Goal: Task Accomplishment & Management: Manage account settings

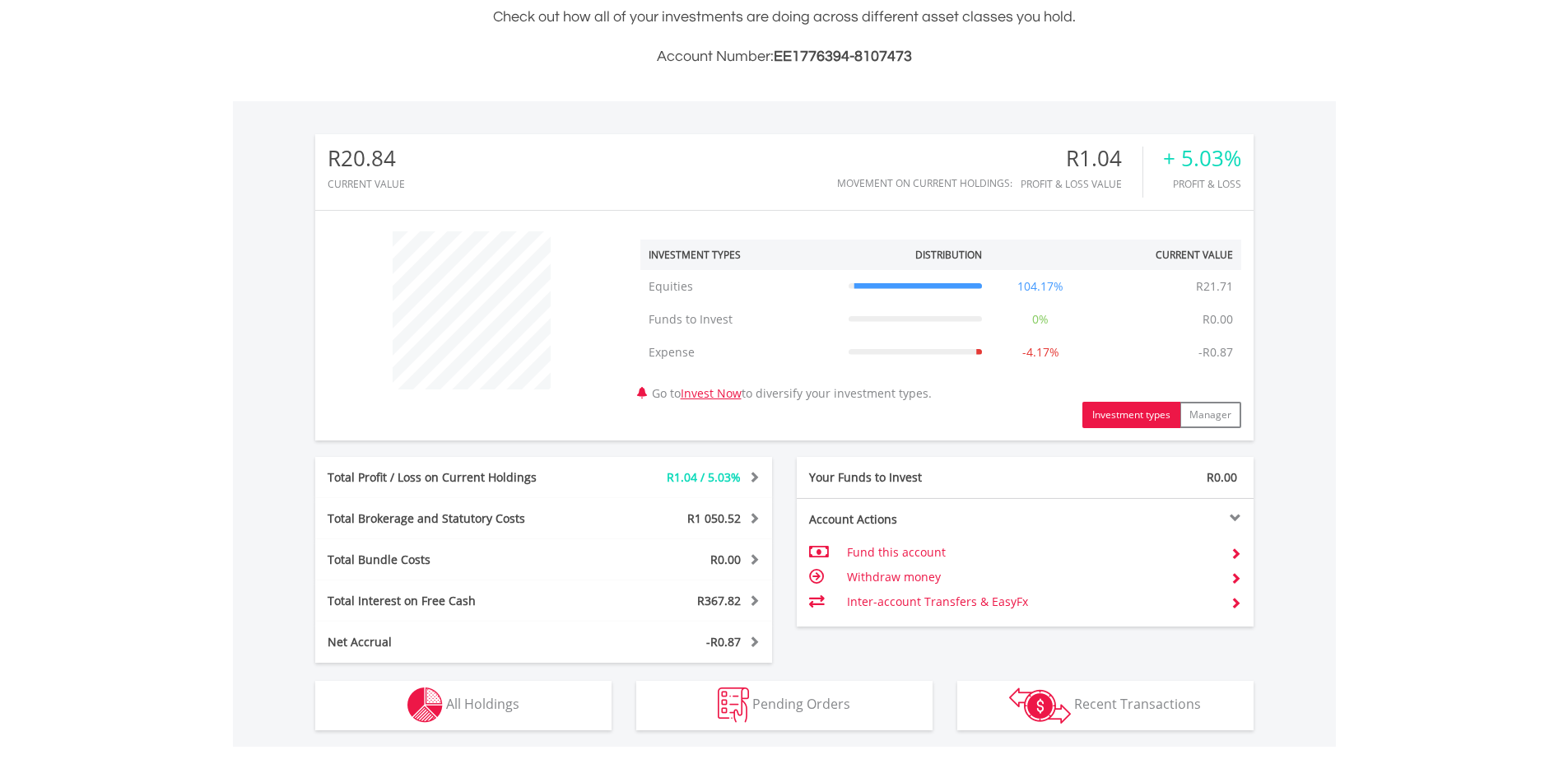
scroll to position [483, 0]
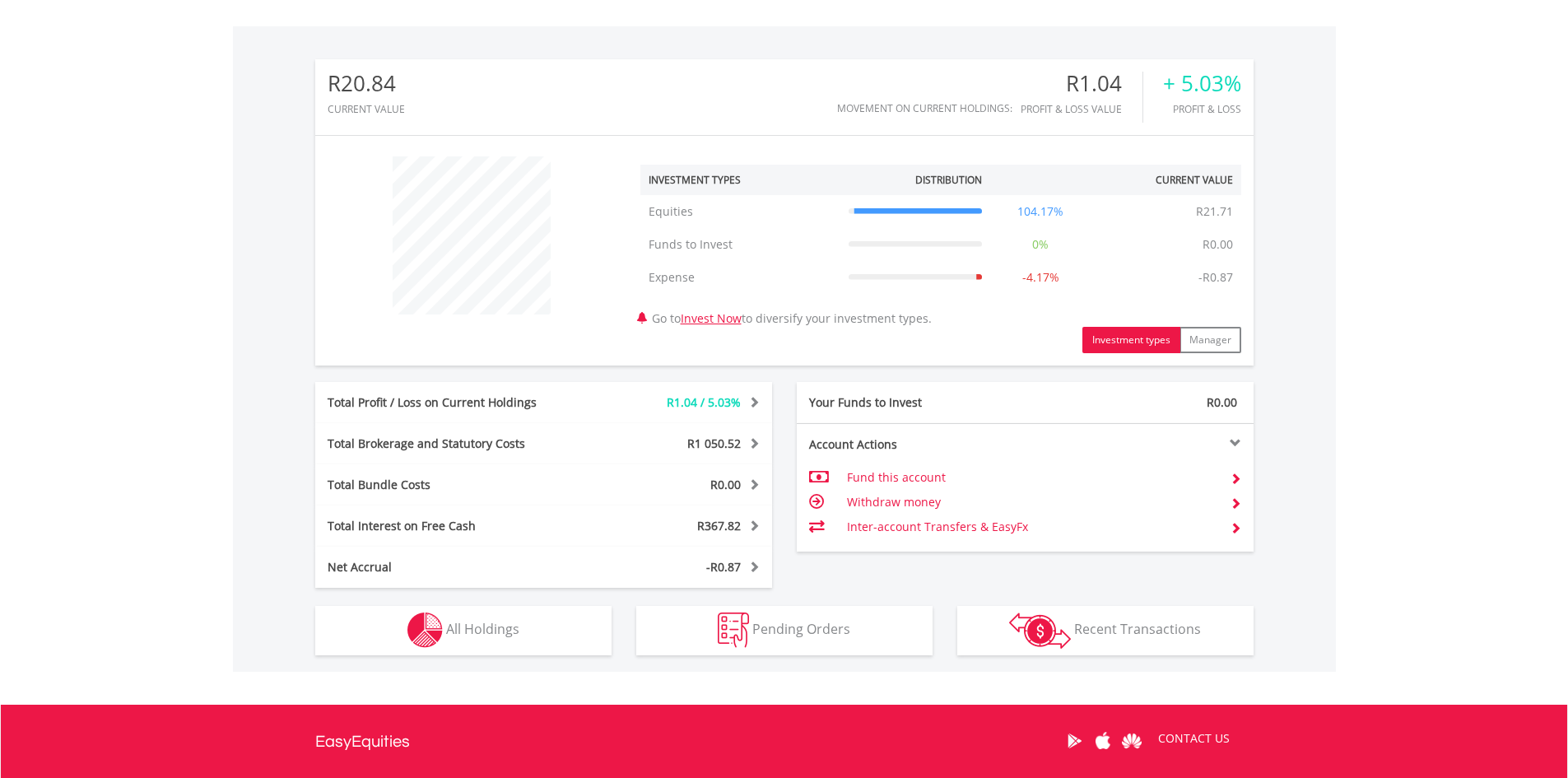
click at [754, 403] on span at bounding box center [751, 401] width 15 height 11
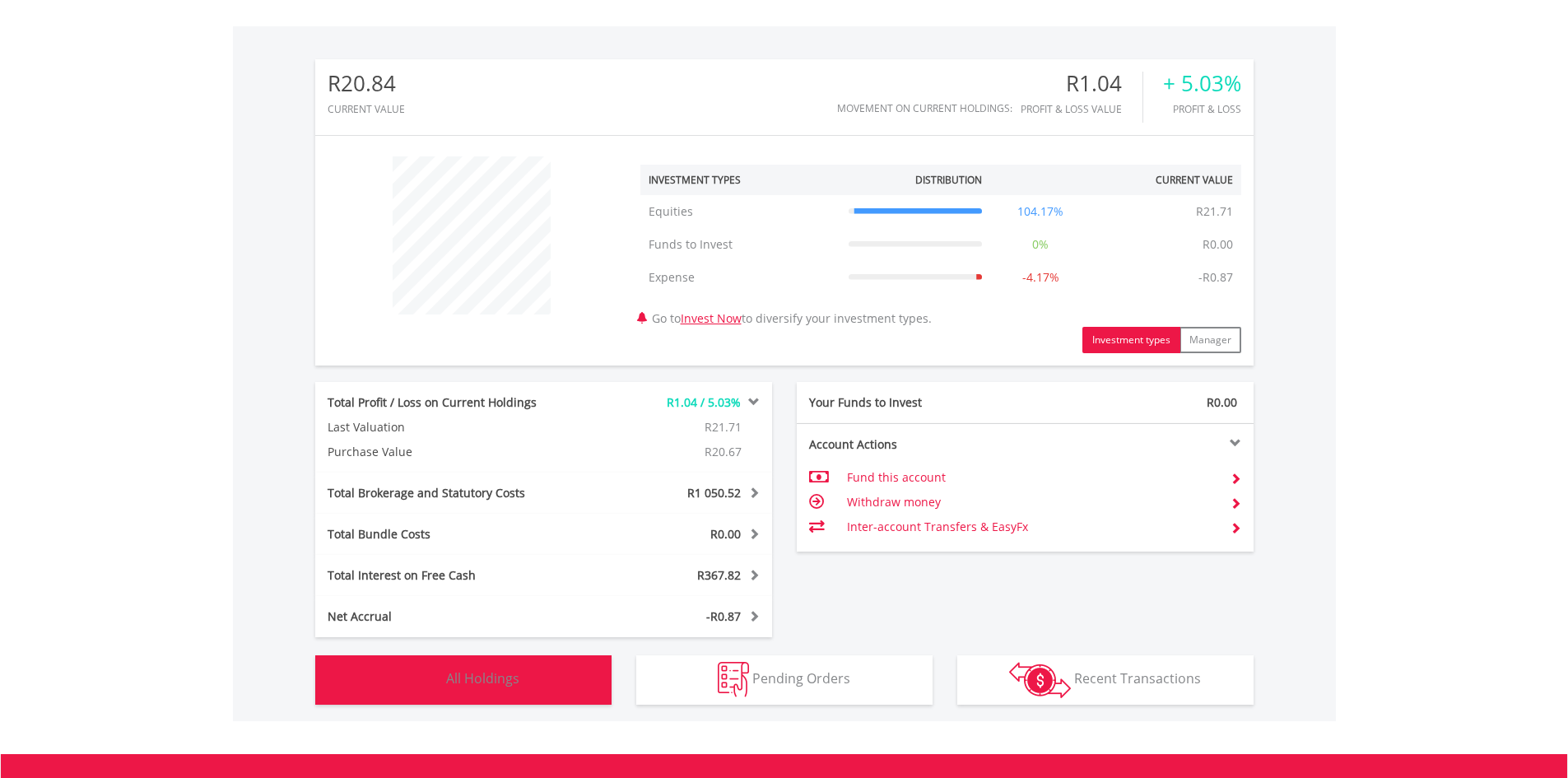
click at [496, 675] on span "All Holdings" at bounding box center [482, 678] width 73 height 18
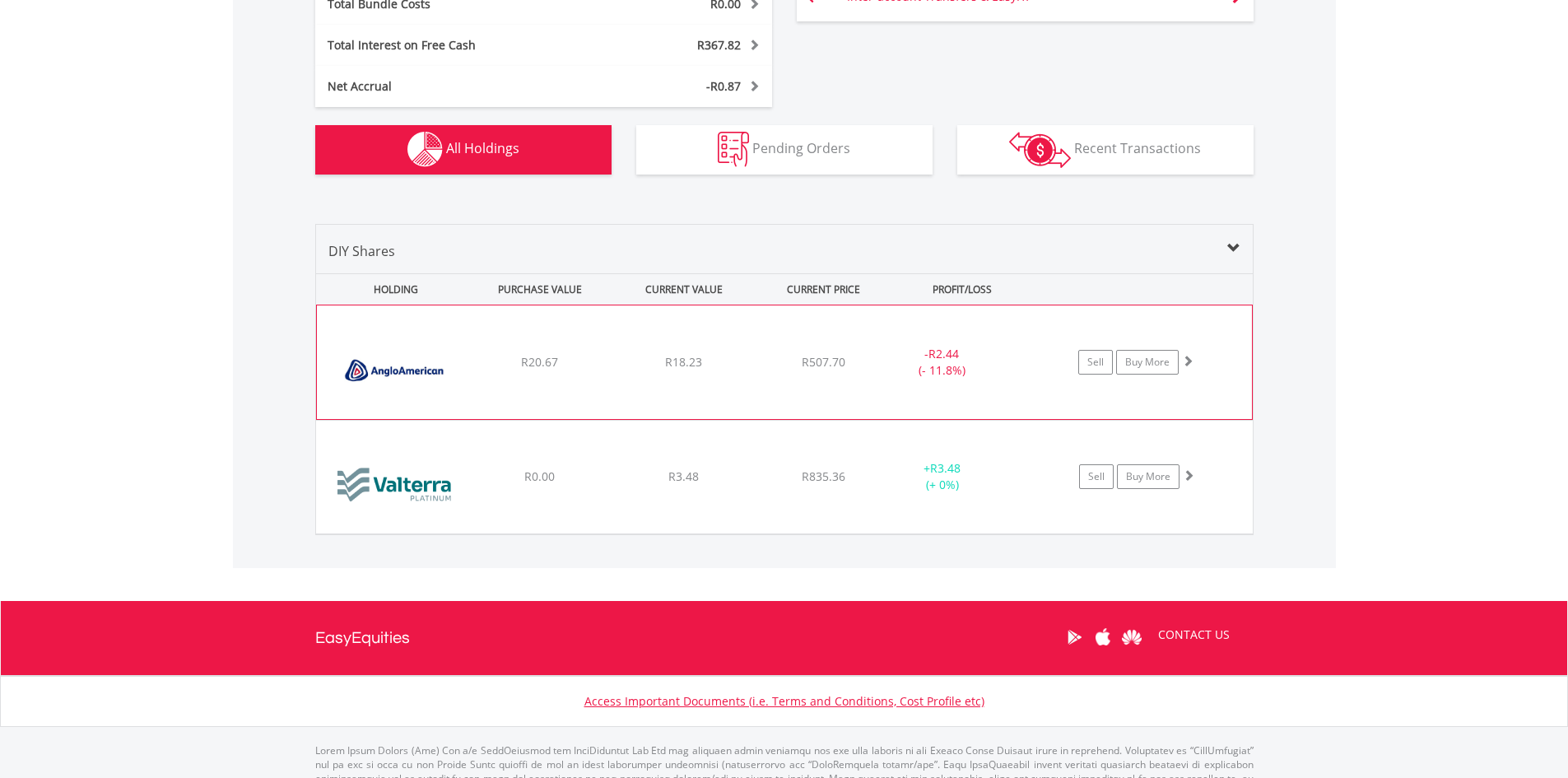
scroll to position [1016, 0]
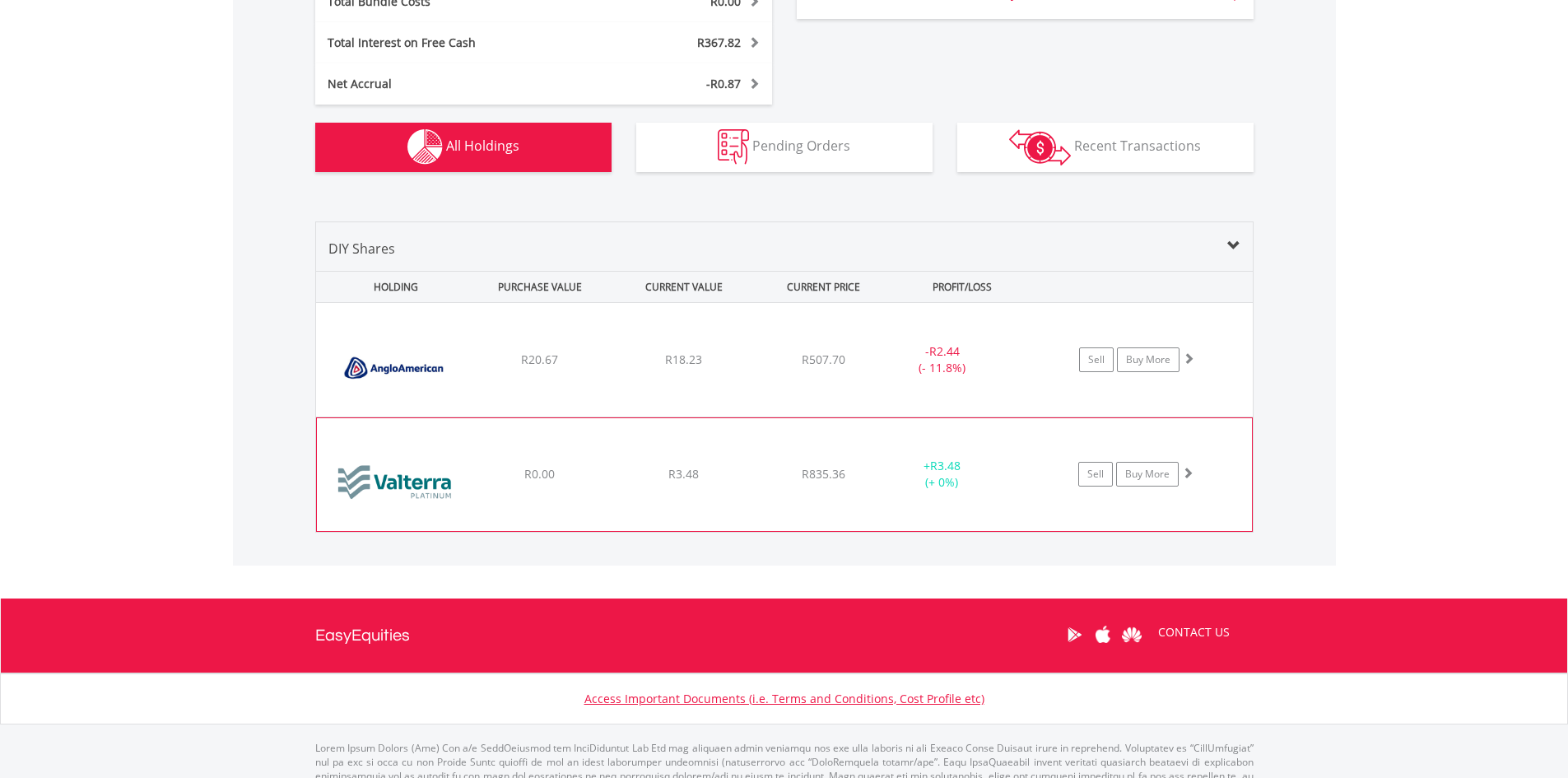
click at [989, 479] on div "+ R3.48 (+ 0%)" at bounding box center [941, 474] width 124 height 33
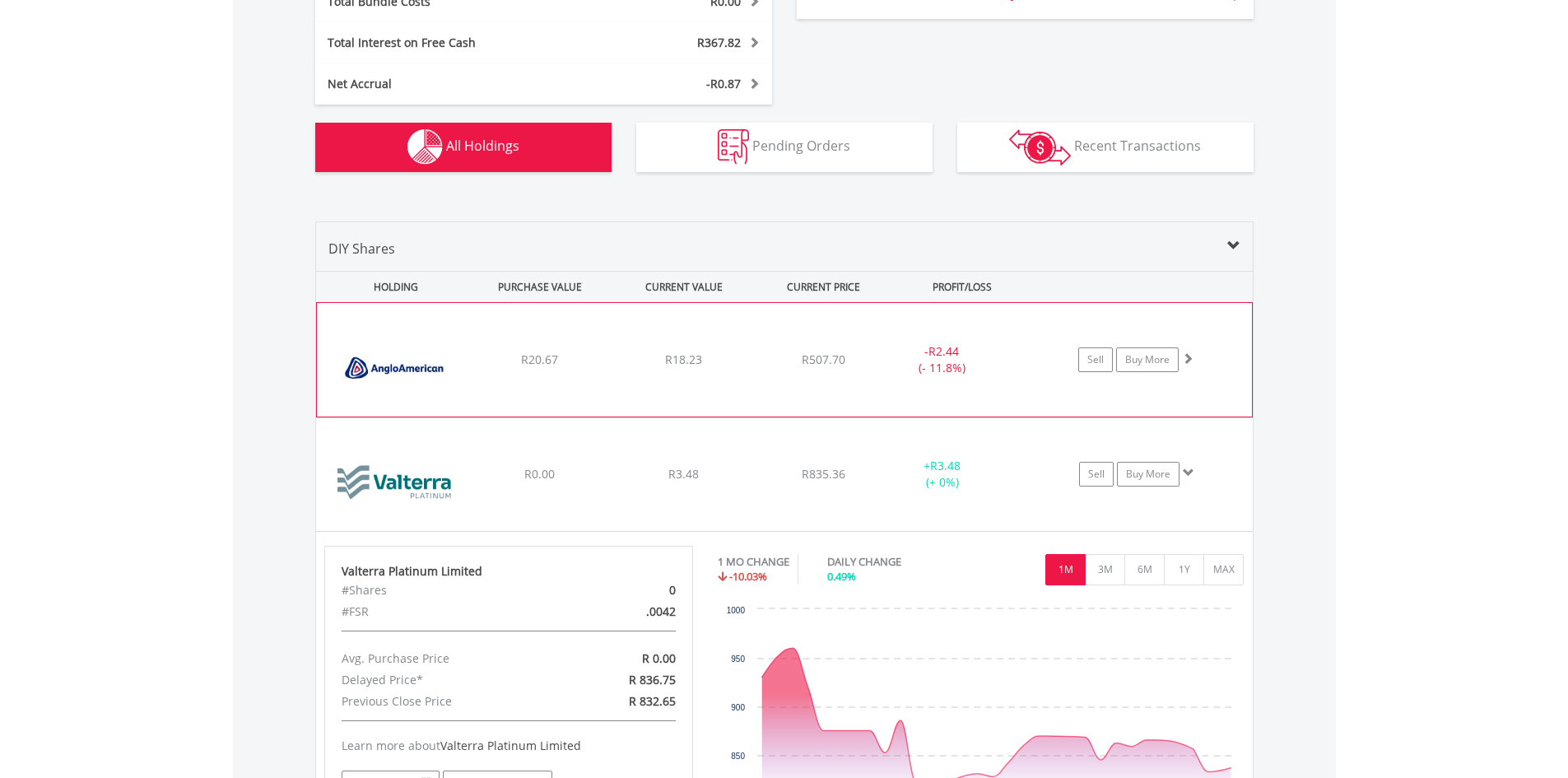
click at [639, 377] on div "﻿ Anglo American PLC R20.67 R18.23 R507.70 - R2.44 (- 11.8%) Sell Buy More" at bounding box center [784, 359] width 935 height 113
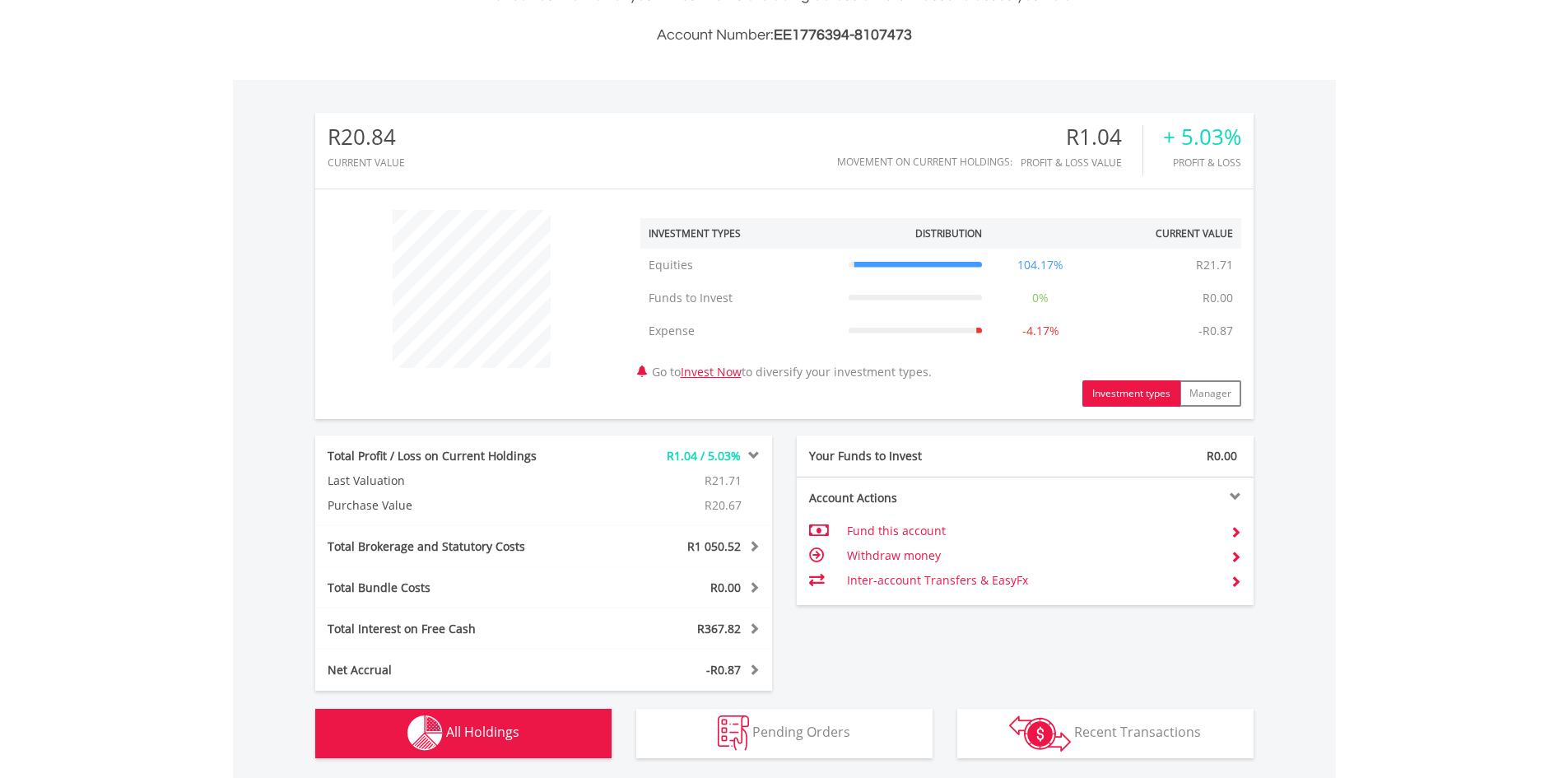
scroll to position [0, 0]
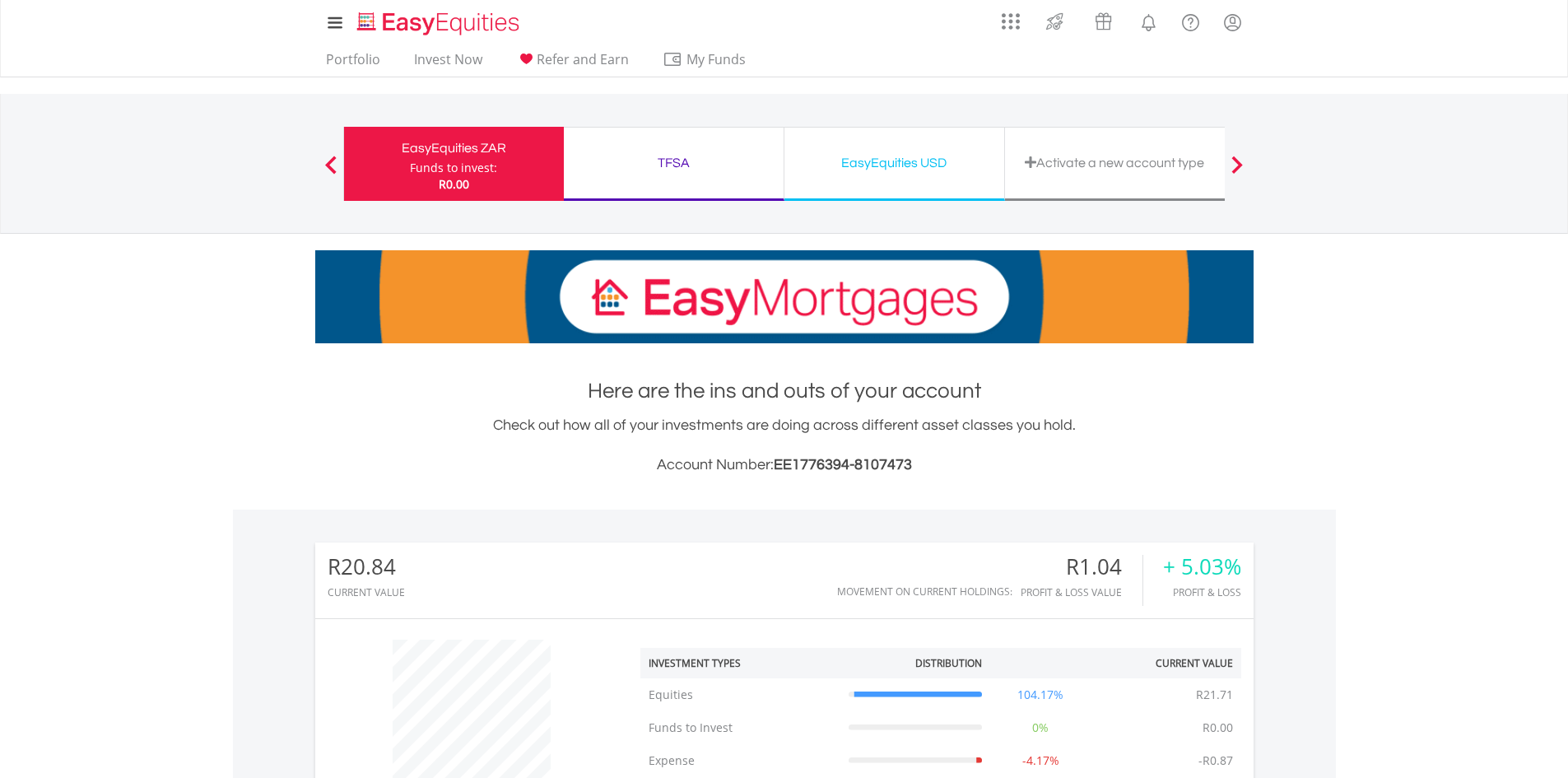
click at [590, 106] on div "EasyEquities ZAR Funds to invest: R0.00 TFSA Funds to invest: R0.00 EasyEquitie…" at bounding box center [784, 164] width 882 height 139
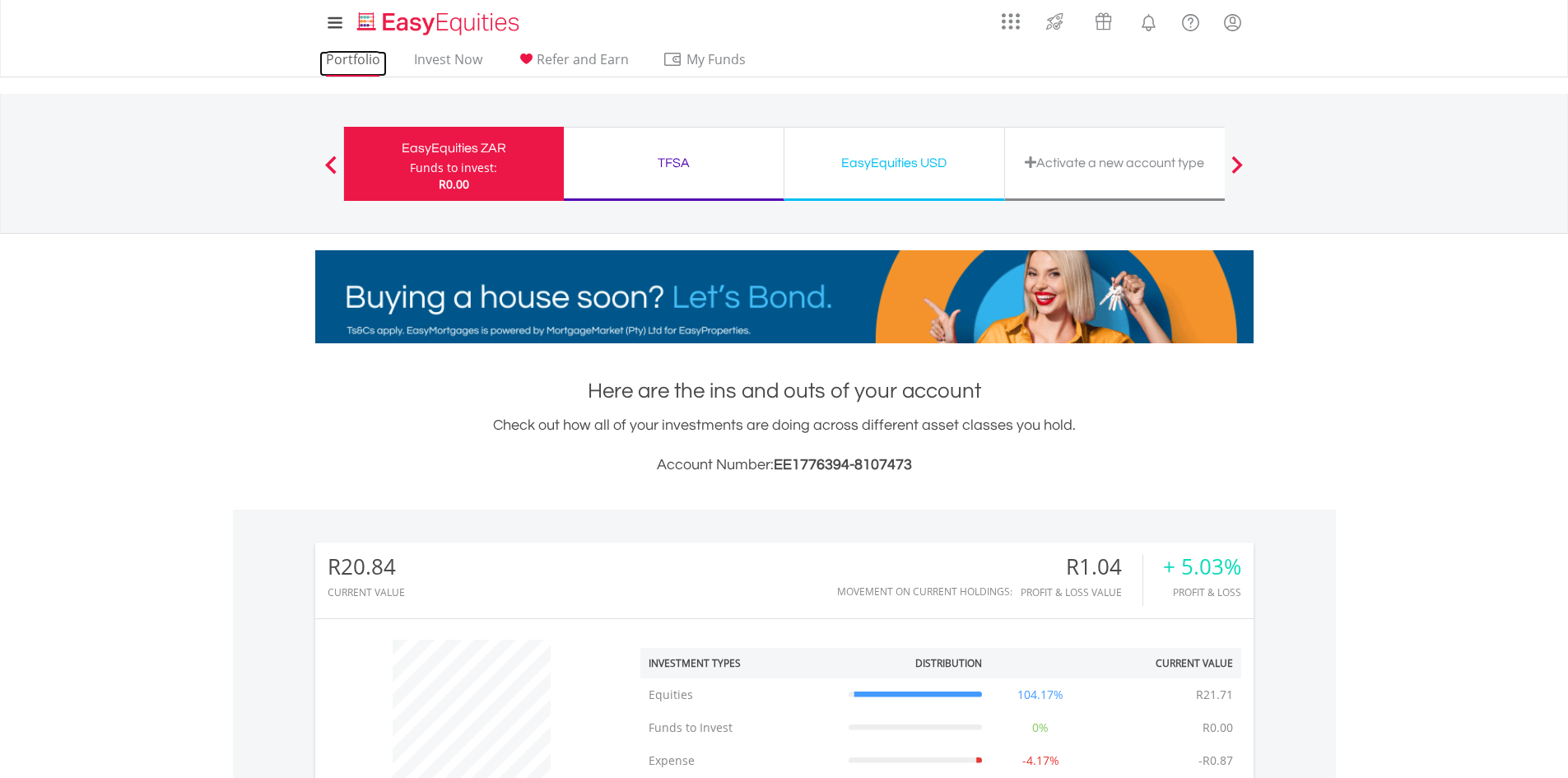
click at [357, 56] on link "Portfolio" at bounding box center [353, 64] width 68 height 26
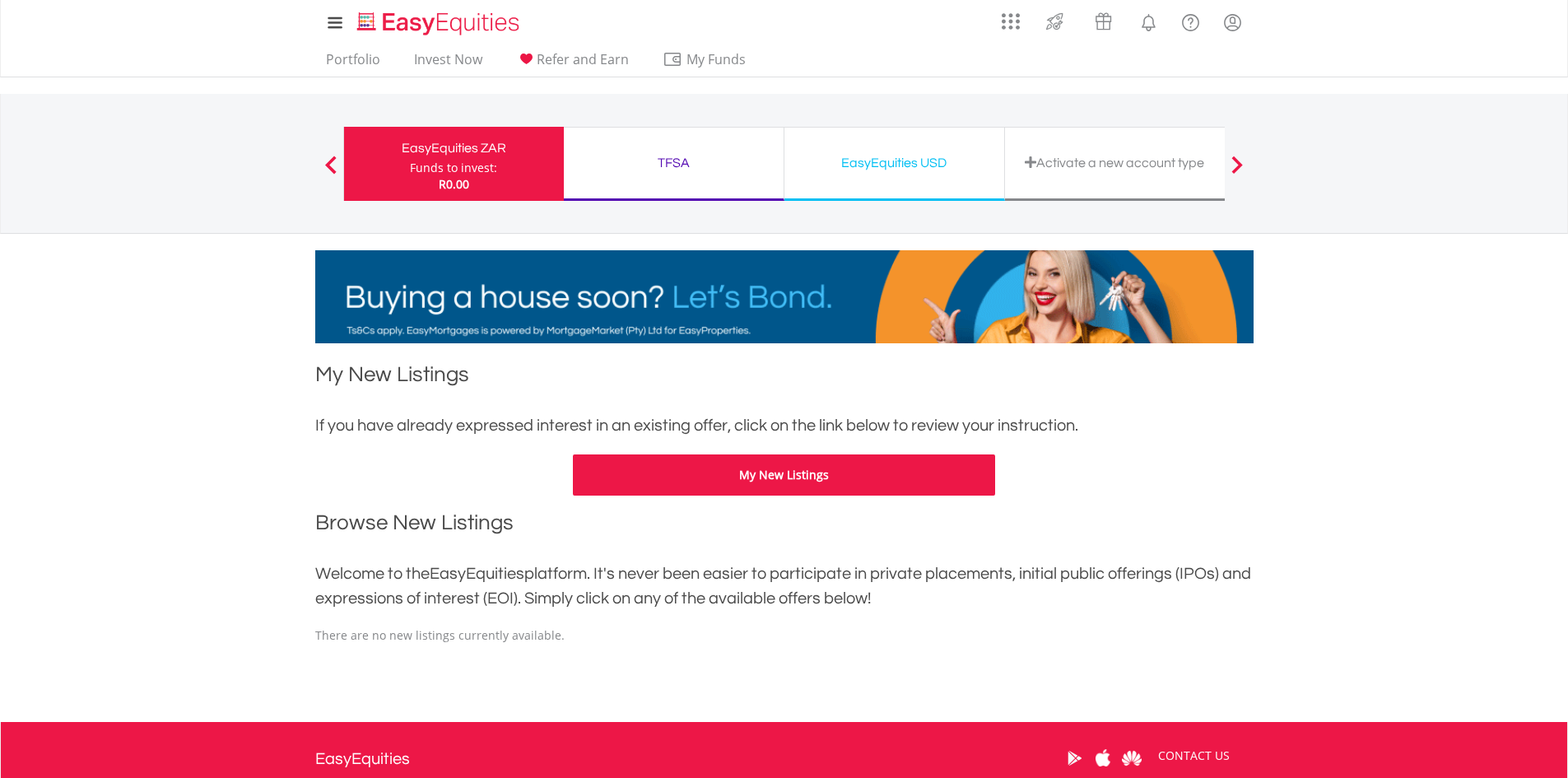
click at [486, 156] on div "EasyEquities ZAR" at bounding box center [454, 148] width 200 height 23
click at [491, 156] on div "EasyEquities ZAR" at bounding box center [454, 148] width 200 height 23
click at [669, 156] on div "TFSA" at bounding box center [673, 163] width 200 height 23
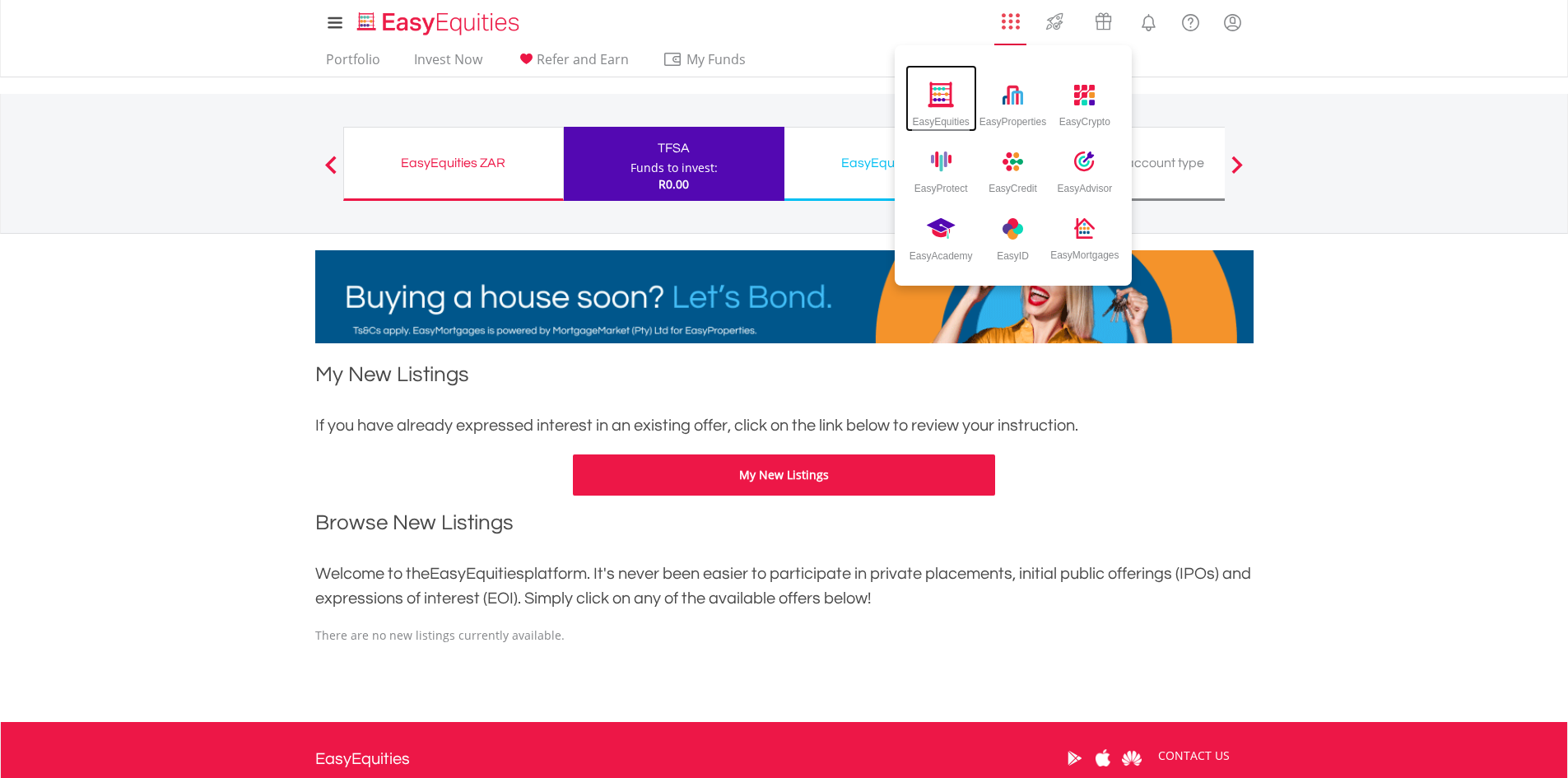
click at [944, 100] on img at bounding box center [940, 94] width 28 height 26
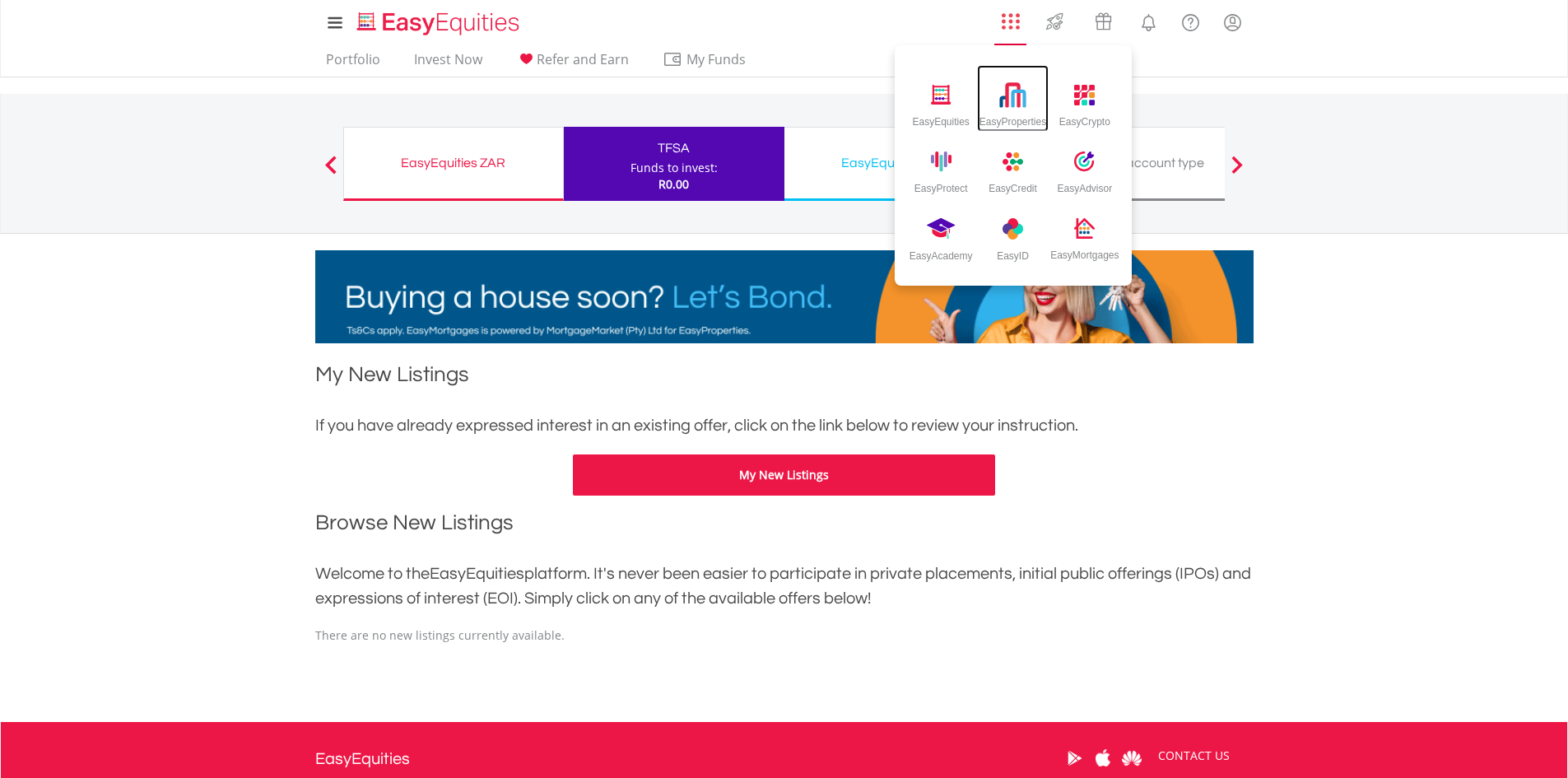
click at [1016, 104] on img at bounding box center [1013, 95] width 28 height 28
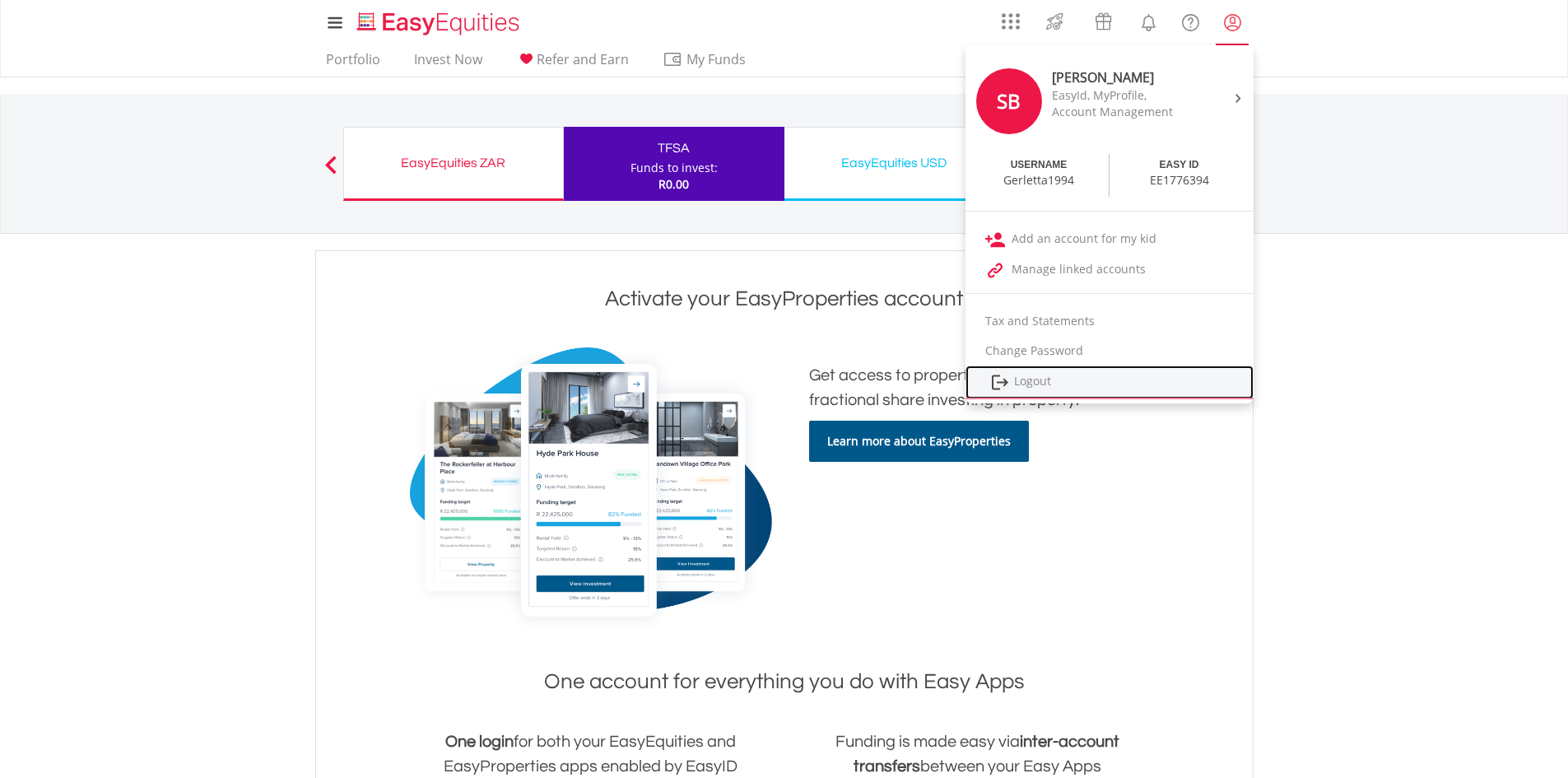
click at [1036, 379] on link "Logout" at bounding box center [1109, 381] width 288 height 33
